Goal: Book appointment/travel/reservation

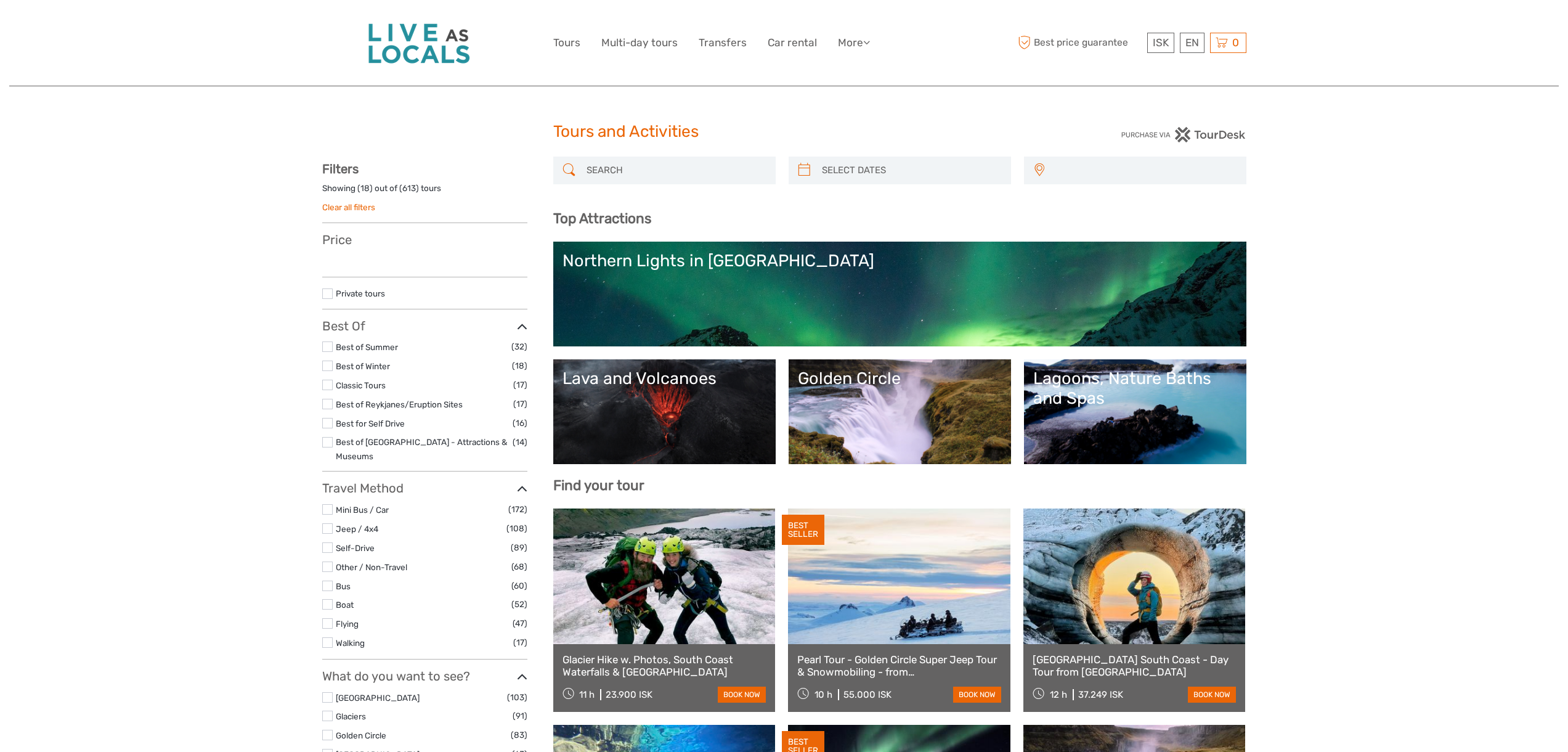
select select
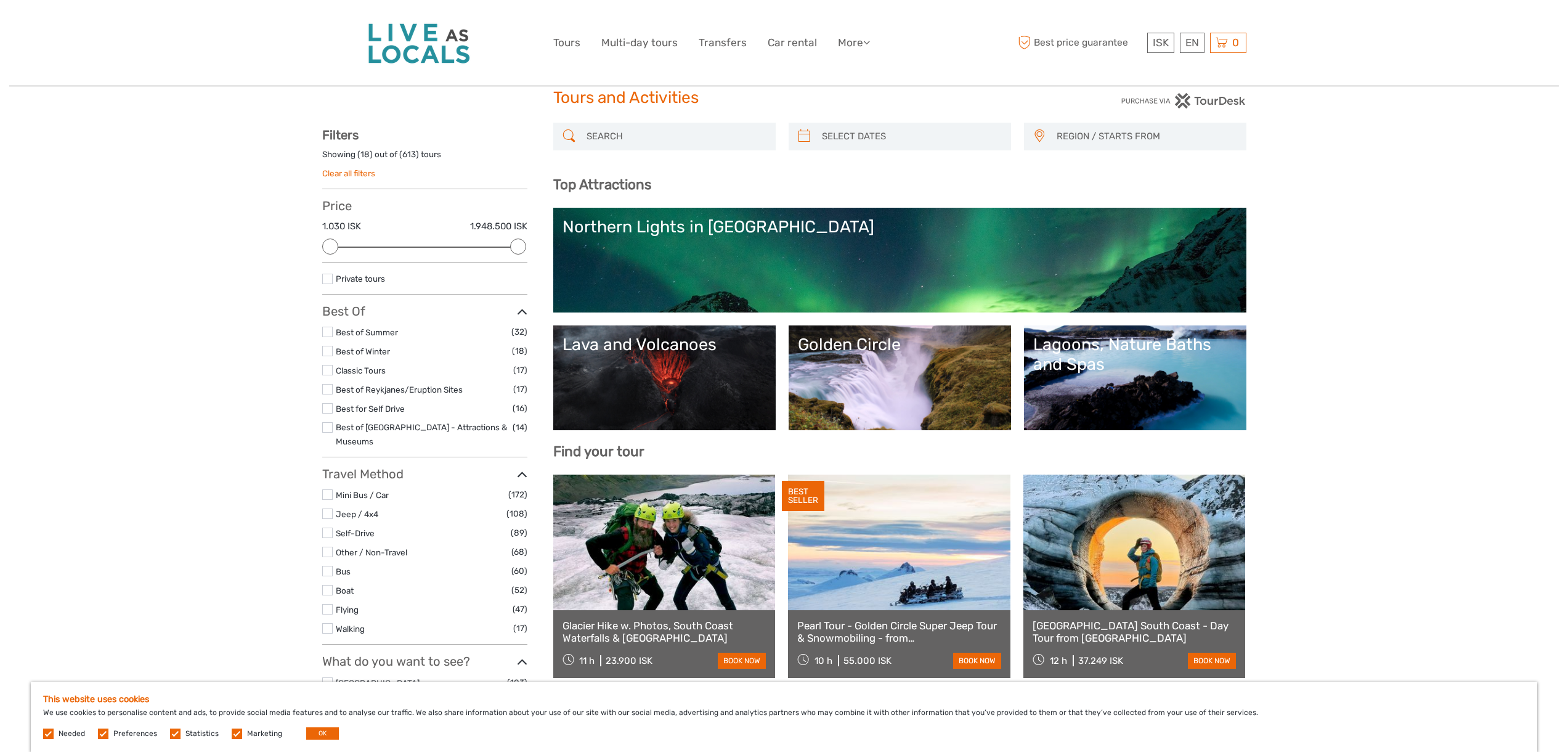
scroll to position [54, 0]
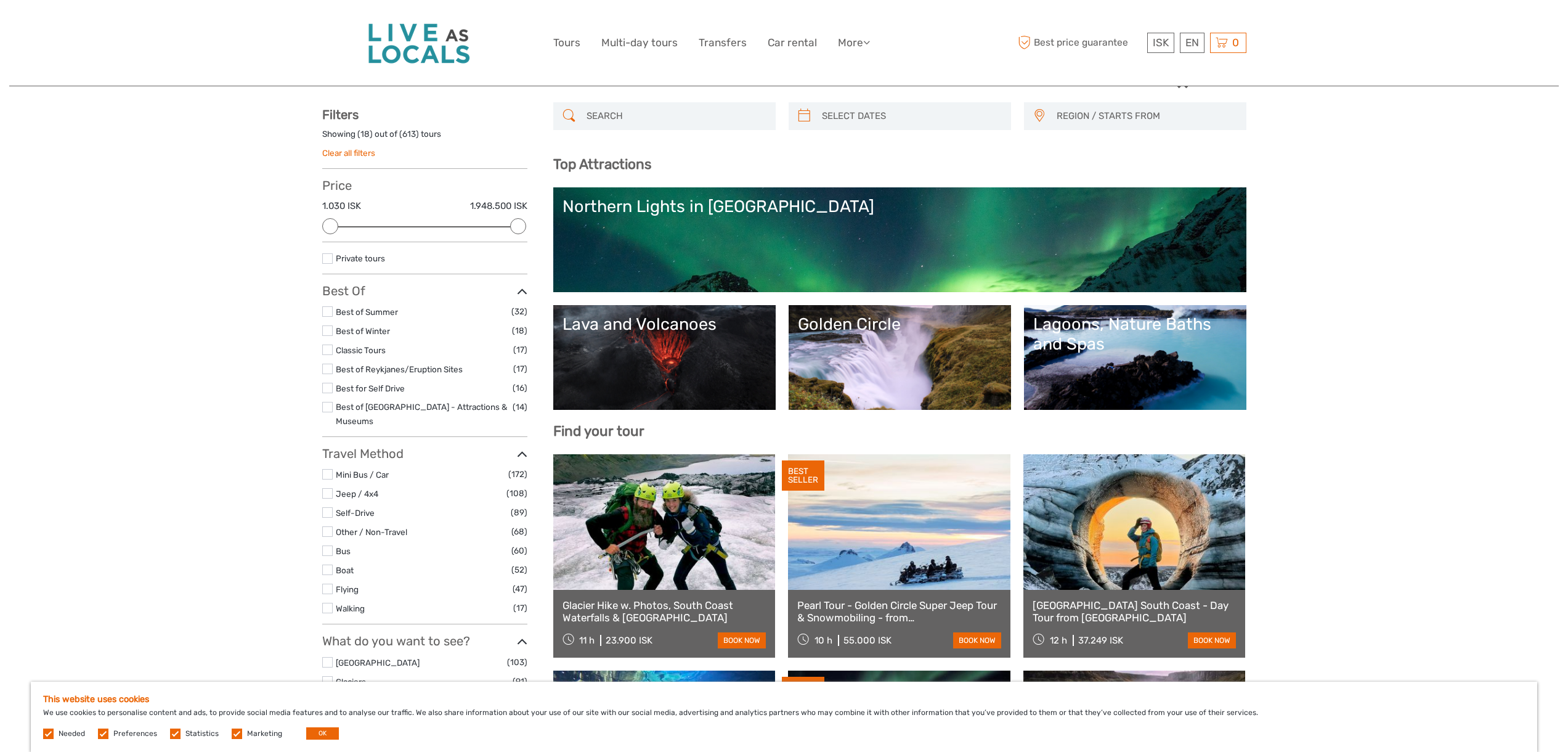
type input "[DATE]"
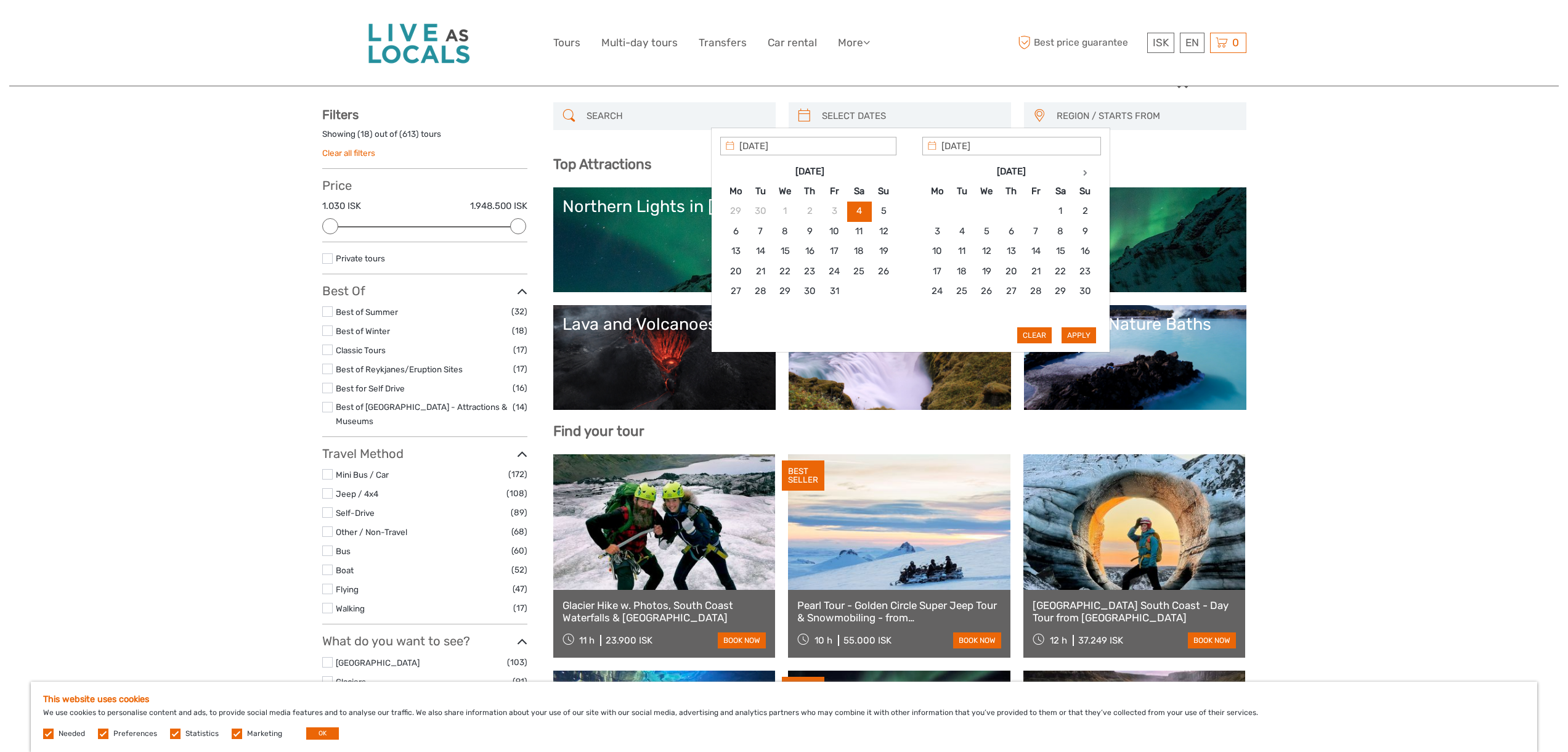
click at [841, 118] on input "search" at bounding box center [911, 116] width 188 height 22
click at [1087, 172] on th at bounding box center [1086, 172] width 25 height 20
type input "[DATE]"
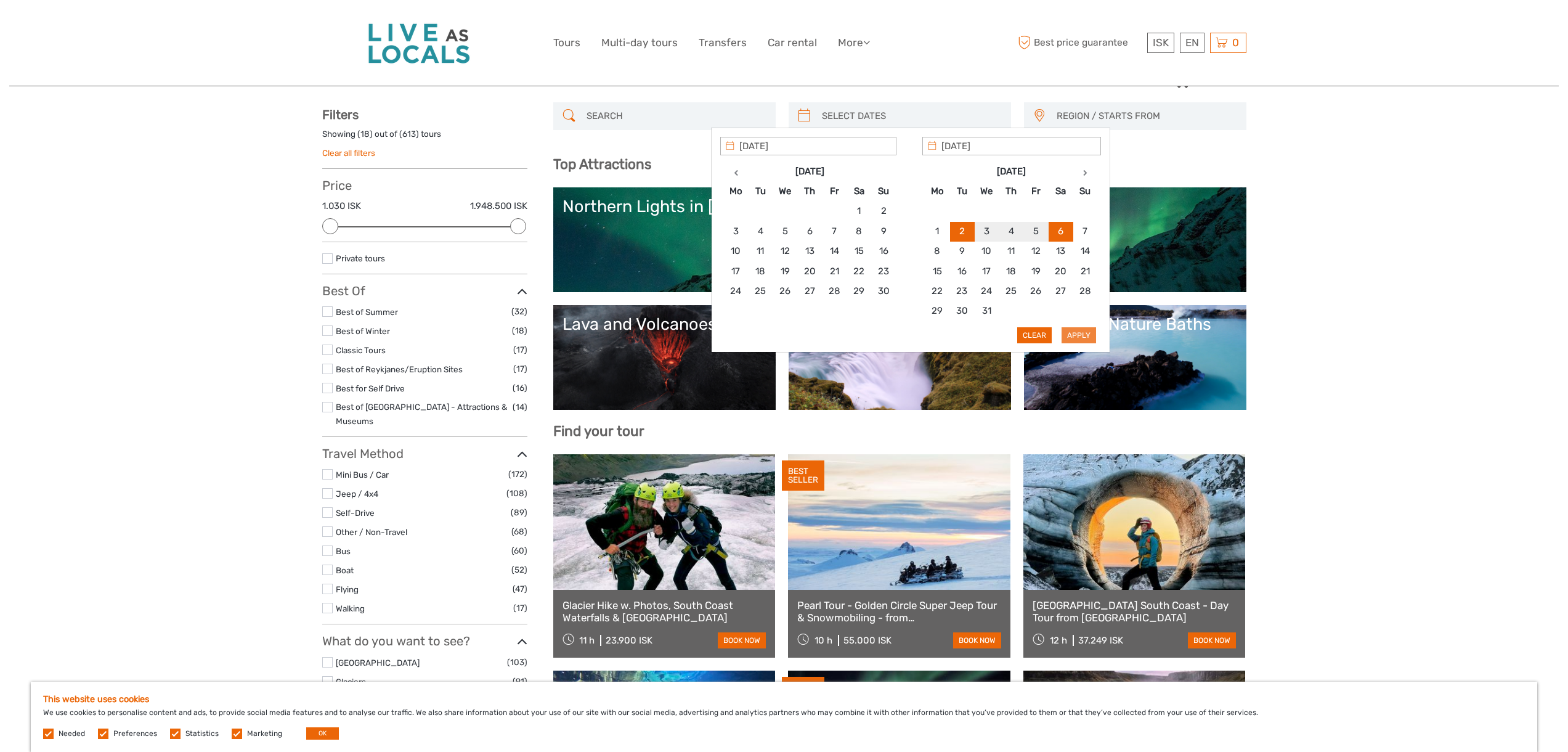
click at [1086, 337] on button "Apply" at bounding box center [1079, 335] width 35 height 16
type input "[DATE] - [DATE]"
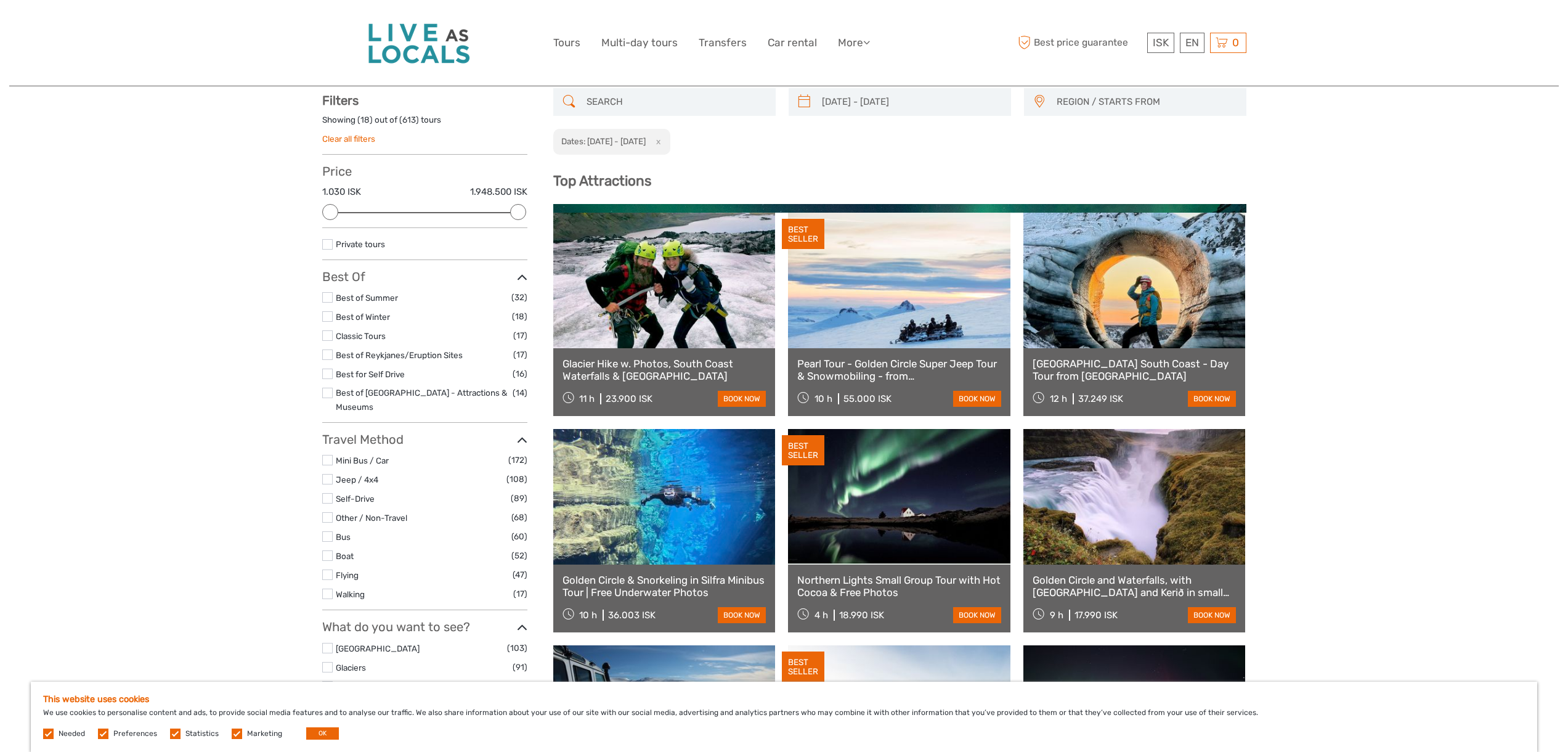
scroll to position [70, 0]
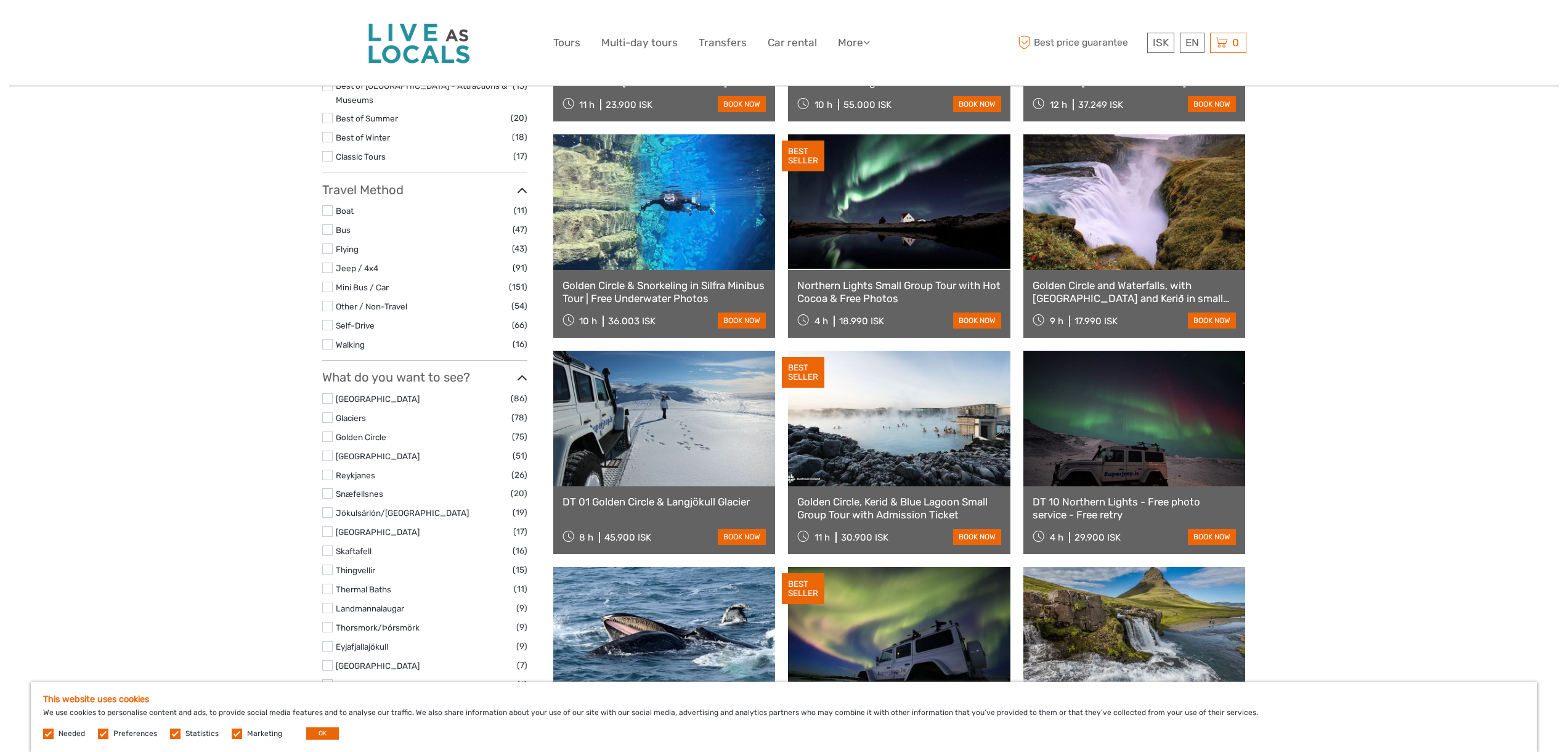
scroll to position [323, 0]
